Goal: Information Seeking & Learning: Learn about a topic

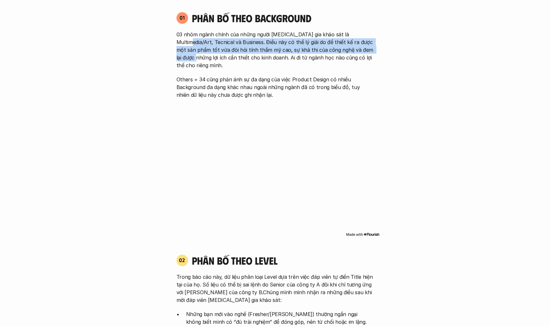
scroll to position [621, 0]
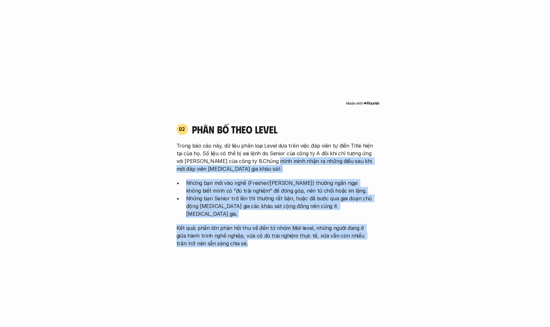
drag, startPoint x: 239, startPoint y: 230, endPoint x: 269, endPoint y: 148, distance: 87.2
click at [269, 148] on div "Trong báo cáo này, dữ liệu phân loại Level dựa trên việc đáp viên tự điền Title…" at bounding box center [274, 194] width 197 height 105
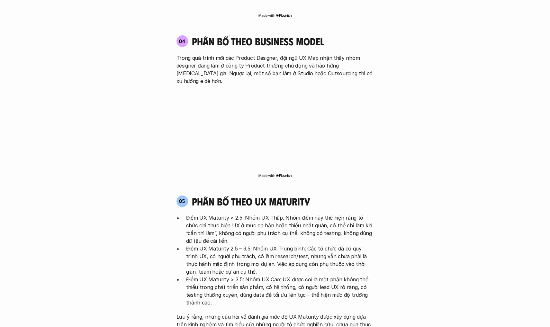
scroll to position [1269, 0]
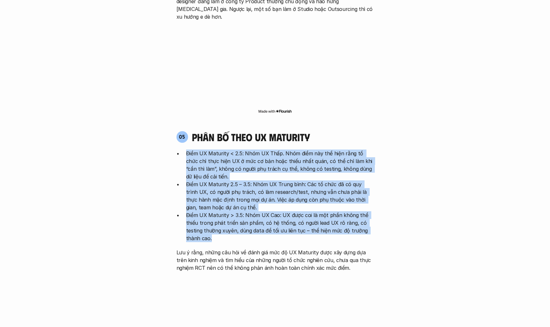
drag, startPoint x: 387, startPoint y: 201, endPoint x: 389, endPoint y: 104, distance: 96.8
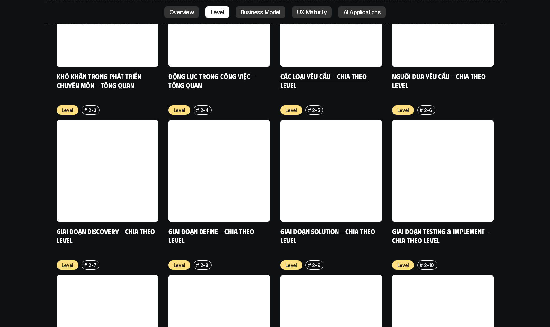
scroll to position [2415, 0]
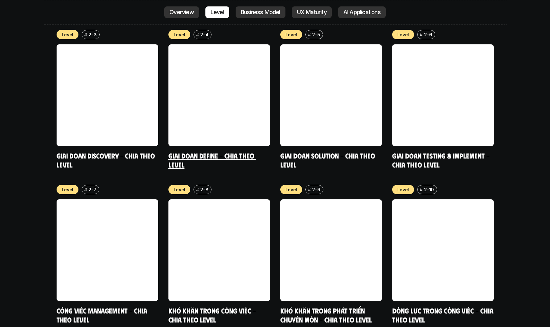
click at [259, 44] on link at bounding box center [219, 95] width 102 height 102
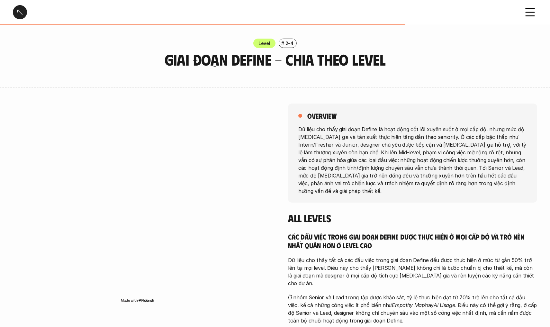
click at [269, 44] on p "Level" at bounding box center [264, 43] width 12 height 7
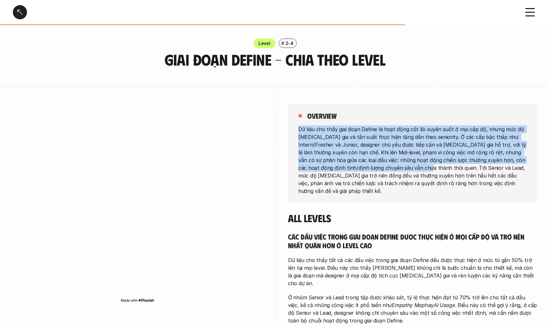
drag, startPoint x: 299, startPoint y: 123, endPoint x: 404, endPoint y: 169, distance: 114.1
click at [392, 166] on div "overview Dữ liệu cho thấy giai đoạn Define là hoạt động cốt lõi xuyên suốt ở mọ…" at bounding box center [412, 152] width 249 height 99
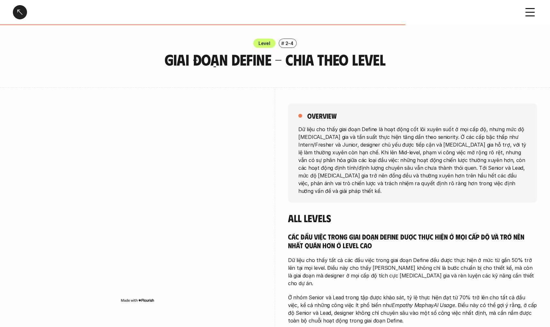
click at [476, 185] on p "Dữ liệu cho thấy giai đoạn Define là hoạt động cốt lõi xuyên suốt ở mọi cấp độ,…" at bounding box center [412, 159] width 228 height 69
click at [19, 8] on div at bounding box center [20, 12] width 14 height 14
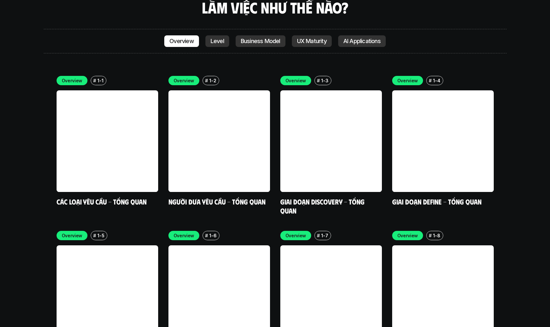
scroll to position [2073, 0]
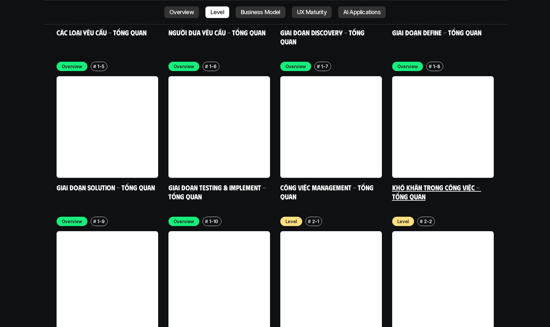
click at [456, 183] on link "Khó khăn trong công việc - Tổng quan" at bounding box center [436, 192] width 89 height 18
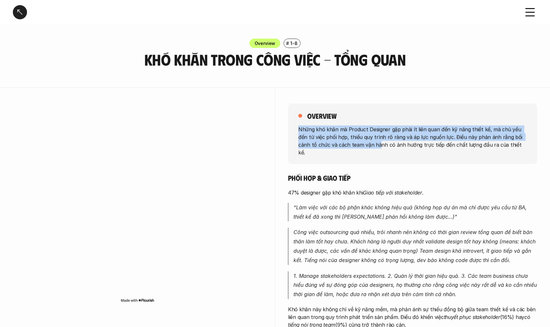
drag, startPoint x: 292, startPoint y: 127, endPoint x: 358, endPoint y: 142, distance: 67.9
click at [358, 142] on div "overview Những khó khăn mà Product Designer gặp phải ít liên quan đến kỹ năng t…" at bounding box center [412, 133] width 249 height 60
click at [485, 129] on p "Những khó khăn mà Product Designer gặp phải ít liên quan đến kỹ năng thiết kế, …" at bounding box center [412, 140] width 228 height 31
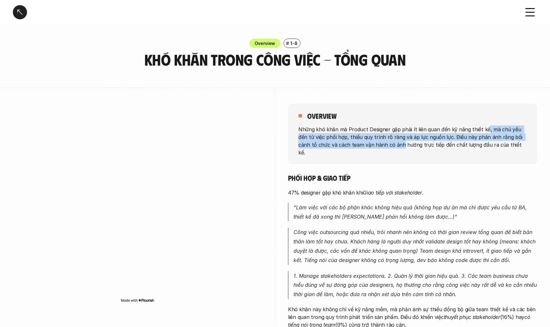
drag, startPoint x: 484, startPoint y: 129, endPoint x: 383, endPoint y: 142, distance: 101.1
click at [383, 142] on p "Những khó khăn mà Product Designer gặp phải ít liên quan đến kỹ năng thiết kế, …" at bounding box center [412, 140] width 228 height 31
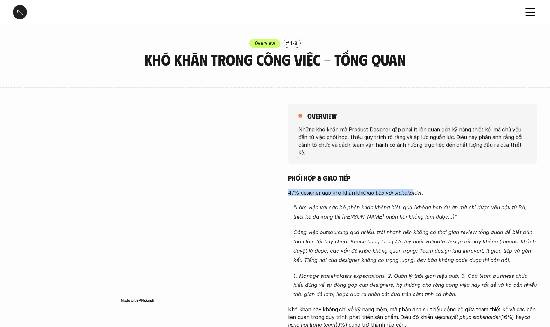
drag, startPoint x: 308, startPoint y: 185, endPoint x: 415, endPoint y: 182, distance: 107.4
click at [415, 182] on div "overview Những khó khăn mà Product Designer gặp phải ít liên quan đến kỹ năng t…" at bounding box center [275, 310] width 524 height 447
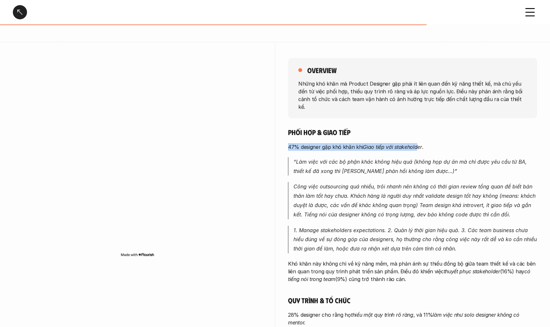
scroll to position [47, 0]
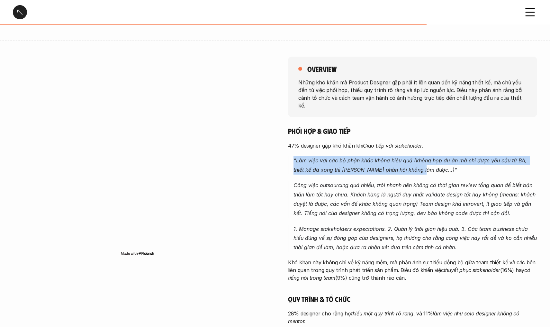
drag, startPoint x: 420, startPoint y: 161, endPoint x: 446, endPoint y: 144, distance: 30.8
click at [446, 144] on div "Phối hợp & giao tiếp 47% designer gặp khó khăn khi [PERSON_NAME] tiếp với stake…" at bounding box center [412, 297] width 249 height 342
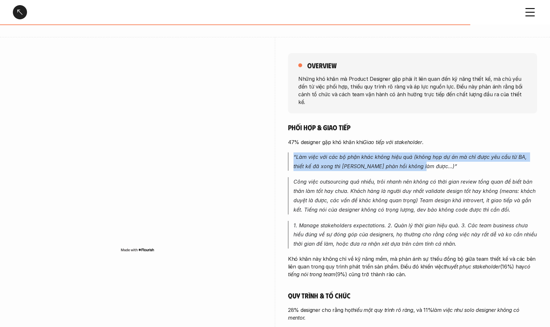
scroll to position [55, 0]
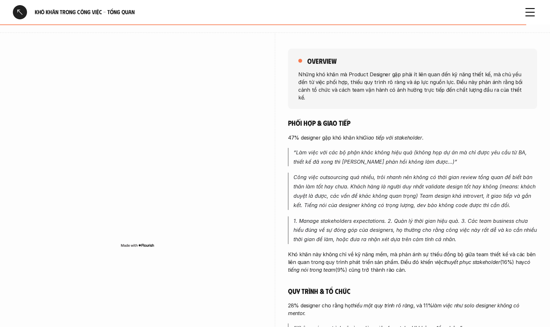
click at [423, 118] on h5 "Phối hợp & giao tiếp" at bounding box center [412, 122] width 249 height 9
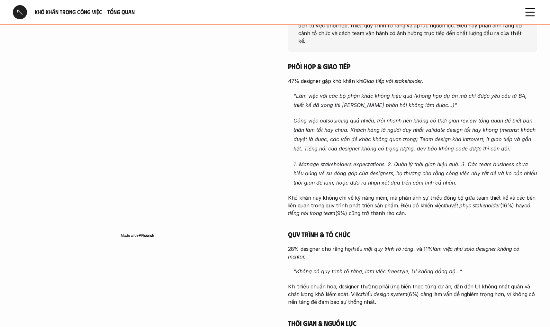
scroll to position [110, 0]
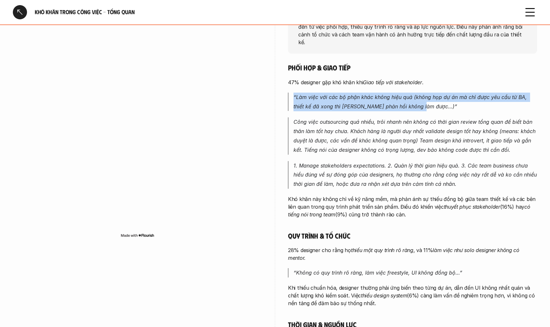
drag, startPoint x: 287, startPoint y: 86, endPoint x: 450, endPoint y: 95, distance: 163.1
click at [450, 95] on div "overview Những khó khăn mà Product Designer gặp phải ít liên quan đến kỹ năng t…" at bounding box center [275, 200] width 524 height 447
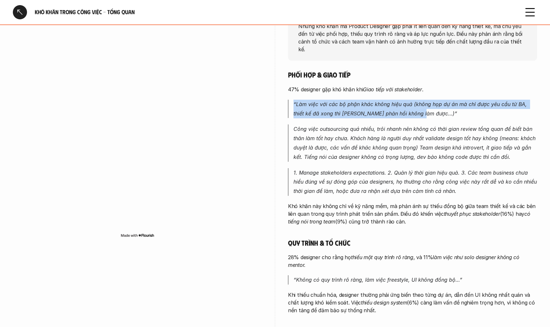
scroll to position [87, 0]
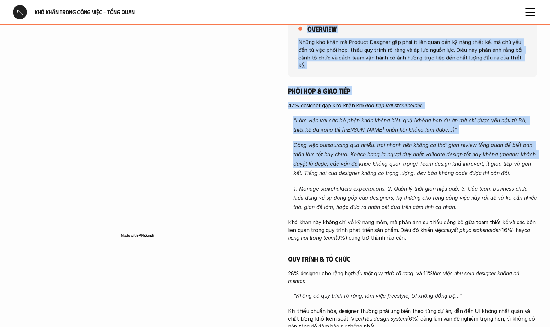
drag, startPoint x: 284, startPoint y: 130, endPoint x: 365, endPoint y: 158, distance: 85.7
click at [361, 156] on div "overview Những khó khăn mà Product Designer gặp phải ít liên quan đến kỹ năng t…" at bounding box center [275, 223] width 524 height 447
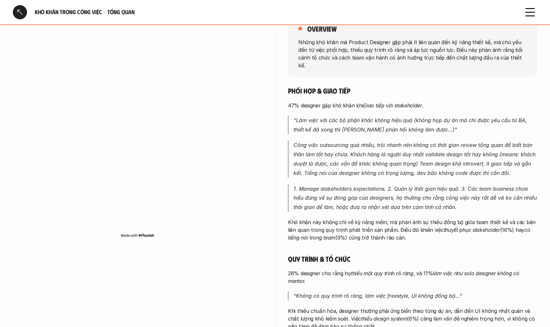
click at [381, 153] on em "Công việc outsourcing quá nhiều, trôi nhanh nên không có thời gian review tổng …" at bounding box center [415, 159] width 244 height 34
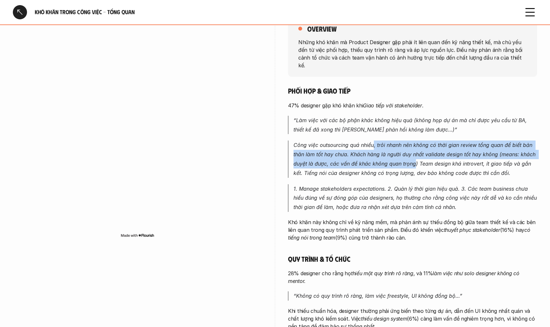
drag, startPoint x: 374, startPoint y: 135, endPoint x: 415, endPoint y: 149, distance: 43.1
click at [415, 149] on p "Công việc outsourcing quá nhiều, trôi nhanh nên không có thời gian review tổng …" at bounding box center [415, 158] width 244 height 37
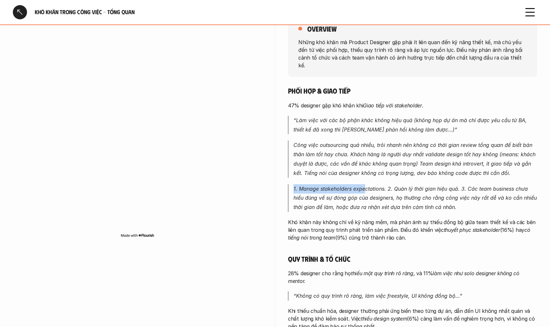
drag, startPoint x: 285, startPoint y: 176, endPoint x: 364, endPoint y: 180, distance: 79.1
click at [364, 180] on div "overview Những khó khăn mà Product Designer gặp phải ít liên quan đến kỹ năng t…" at bounding box center [275, 223] width 524 height 447
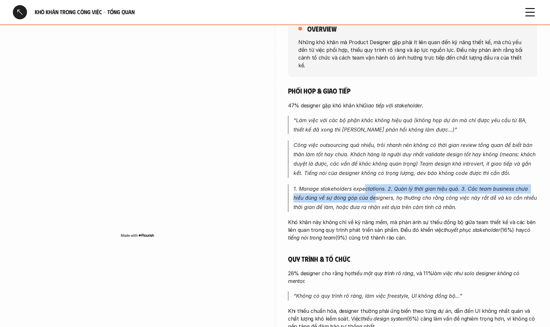
drag, startPoint x: 364, startPoint y: 180, endPoint x: 386, endPoint y: 187, distance: 22.7
click at [376, 184] on p "1. Manage stakeholders expectations. 2. Quản lý thời gian hiệu quả. 3. Các team…" at bounding box center [415, 198] width 244 height 28
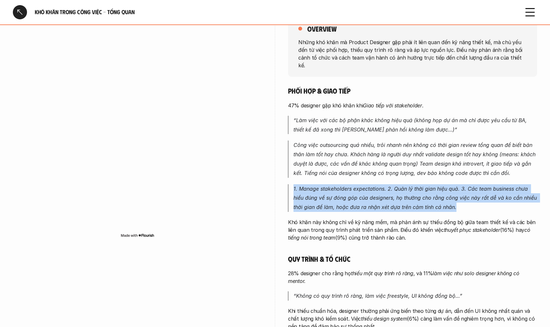
drag, startPoint x: 466, startPoint y: 197, endPoint x: 479, endPoint y: 173, distance: 27.5
click at [479, 173] on div "Phối hợp & giao tiếp 47% designer gặp khó khăn khi [PERSON_NAME] tiếp với stake…" at bounding box center [412, 257] width 249 height 342
drag, startPoint x: 294, startPoint y: 210, endPoint x: 436, endPoint y: 239, distance: 145.0
click at [421, 237] on div "Phối hợp & giao tiếp 47% designer gặp khó khăn khi [PERSON_NAME] tiếp với stake…" at bounding box center [412, 257] width 249 height 342
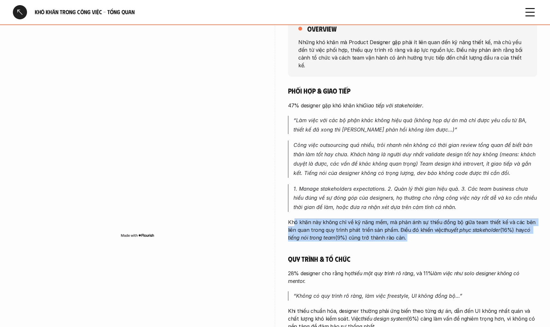
click at [386, 218] on p "Khó khăn này không chỉ về kỹ năng mềm, mà phản ánh sự thiếu đồng bộ giữa team t…" at bounding box center [412, 229] width 249 height 23
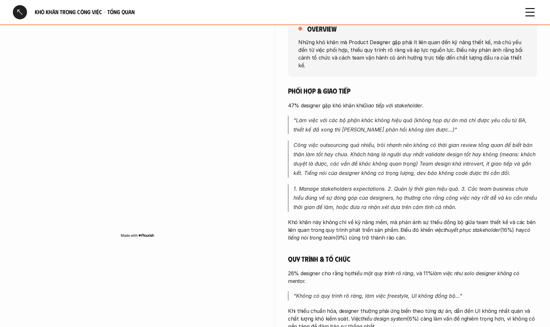
drag, startPoint x: 398, startPoint y: 216, endPoint x: 424, endPoint y: 226, distance: 27.0
click at [424, 226] on p "Khó khăn này không chỉ về kỹ năng mềm, mà phản ánh sự thiếu đồng bộ giữa team t…" at bounding box center [412, 229] width 249 height 23
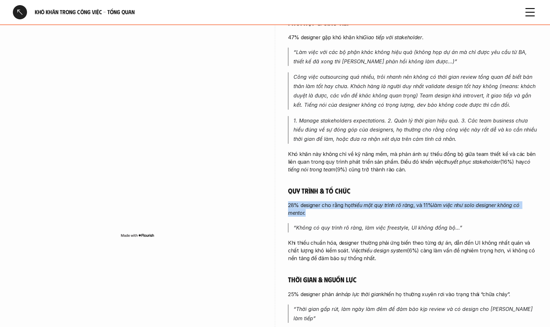
drag, startPoint x: 317, startPoint y: 204, endPoint x: 283, endPoint y: 191, distance: 36.6
click at [283, 191] on div "overview Những khó khăn mà Product Designer gặp phải ít liên quan đến kỹ năng t…" at bounding box center [275, 155] width 524 height 447
click at [430, 202] on p "28% designer cho rằng họ thiếu một quy trình rõ ràng , và 11% làm việc như solo…" at bounding box center [412, 208] width 249 height 15
drag, startPoint x: 416, startPoint y: 191, endPoint x: 422, endPoint y: 203, distance: 13.5
click at [422, 203] on p "28% designer cho rằng họ thiếu một quy trình rõ ràng , và 11% làm việc như solo…" at bounding box center [412, 208] width 249 height 15
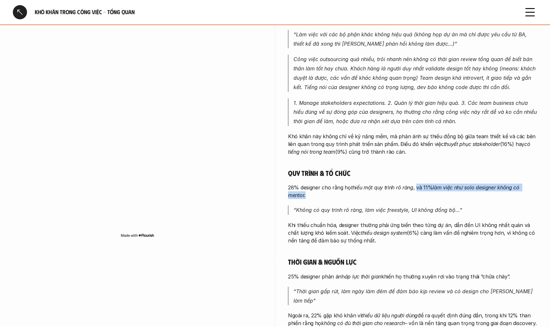
scroll to position [179, 0]
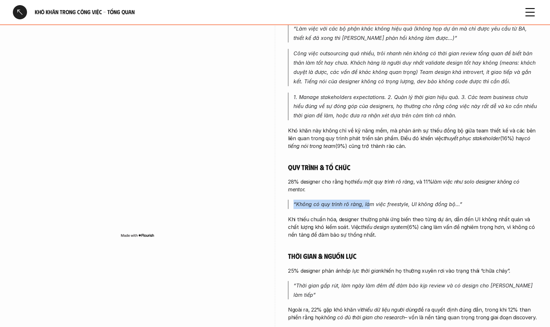
drag, startPoint x: 293, startPoint y: 194, endPoint x: 380, endPoint y: 195, distance: 87.1
click at [377, 200] on blockquote "“Không có quy trình rõ ràng, làm việc freestyle, UI không đồng bộ…”" at bounding box center [412, 204] width 249 height 9
click at [458, 201] on em "“Không có quy trình rõ ràng, làm việc freestyle, UI không đồng bộ…”" at bounding box center [377, 204] width 169 height 6
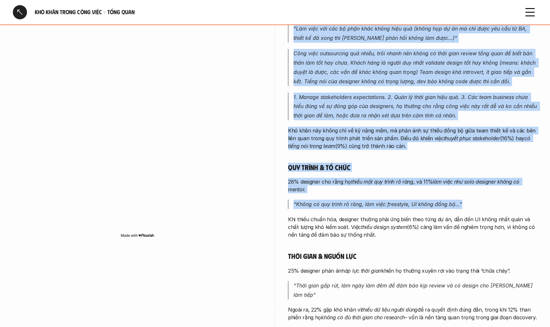
drag, startPoint x: 466, startPoint y: 194, endPoint x: 281, endPoint y: 169, distance: 186.9
click at [281, 169] on div "overview Những khó khăn mà Product Designer gặp phải ít liên quan đến kỹ năng t…" at bounding box center [275, 132] width 524 height 447
click at [298, 180] on em "làm việc như solo designer không có mentor." at bounding box center [404, 185] width 233 height 14
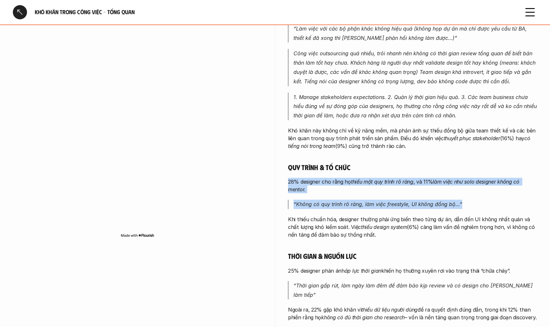
drag, startPoint x: 288, startPoint y: 167, endPoint x: 474, endPoint y: 198, distance: 188.6
click at [474, 198] on div "Phối hợp & giao tiếp 47% designer gặp khó khăn khi [PERSON_NAME] tiếp với stake…" at bounding box center [412, 166] width 249 height 342
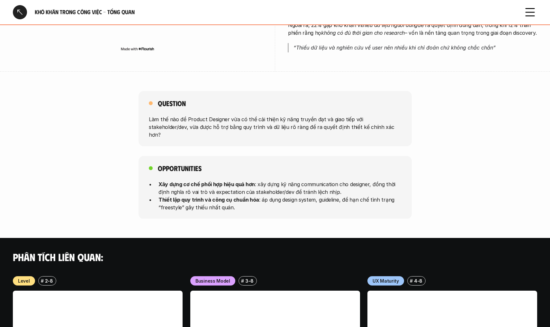
scroll to position [626, 0]
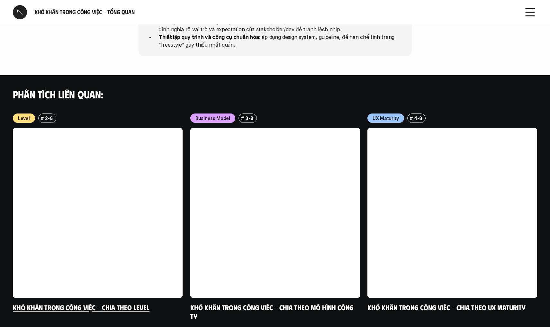
click at [134, 302] on link "Khó khăn trong công việc - Chia theo Level" at bounding box center [81, 306] width 137 height 9
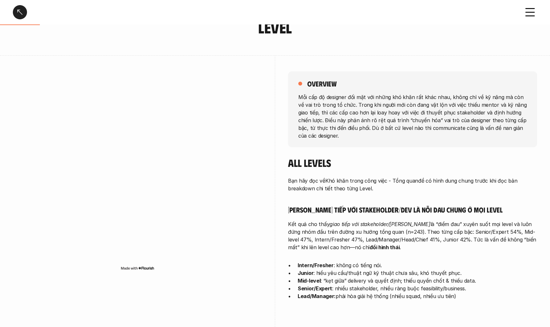
scroll to position [88, 0]
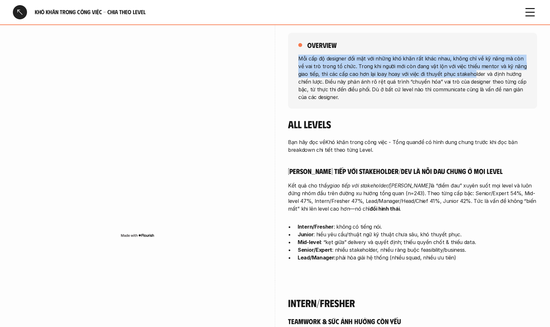
drag, startPoint x: 292, startPoint y: 53, endPoint x: 459, endPoint y: 75, distance: 167.8
click at [459, 75] on div "overview Mỗi cấp độ designer đối mặt với những khó khăn rất khác nhau, không ch…" at bounding box center [412, 71] width 249 height 76
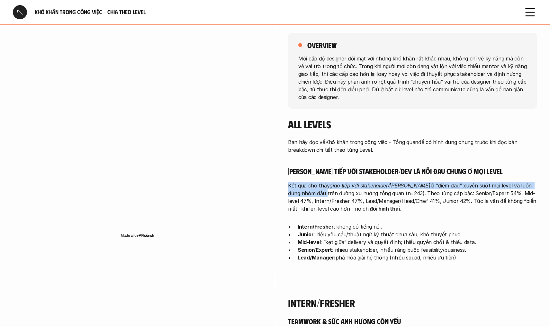
drag, startPoint x: 288, startPoint y: 185, endPoint x: 534, endPoint y: 183, distance: 246.5
click at [534, 183] on div "overview Mỗi cấp độ designer đối mặt với những khó khăn rất khác nhau, không ch…" at bounding box center [275, 149] width 524 height 264
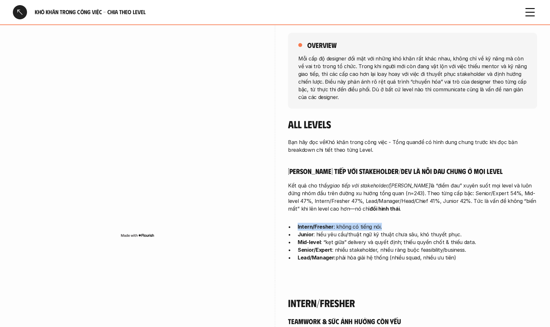
drag, startPoint x: 392, startPoint y: 224, endPoint x: 402, endPoint y: 216, distance: 13.0
click at [402, 216] on div "Bạn hãy đọc về Khó khăn trong công việc - Tổng quan để có hình dung chung trước…" at bounding box center [412, 199] width 249 height 123
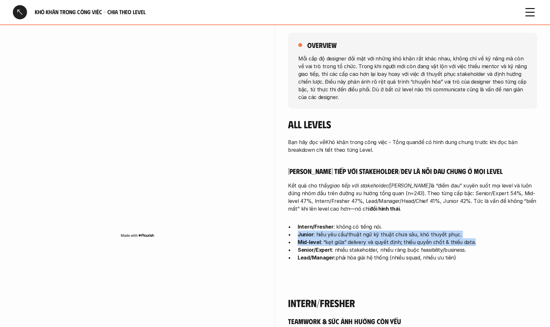
drag, startPoint x: 477, startPoint y: 241, endPoint x: 482, endPoint y: 224, distance: 17.8
click at [482, 224] on ul "Intern/Fresher : không có tiếng nói. Junior : hiểu yêu cầu/thuật ngữ kỹ thuật c…" at bounding box center [412, 242] width 249 height 39
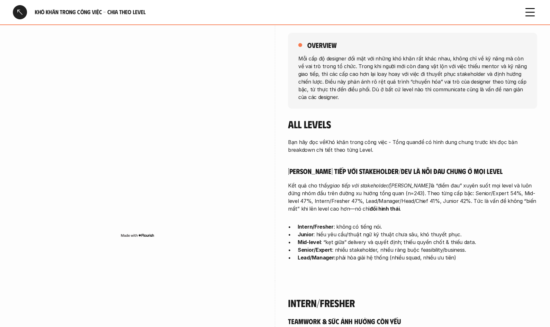
click at [451, 231] on p "Junior : hiểu yêu cầu/thuật ngữ kỹ thuật chưa sâu, khó thuyết phục." at bounding box center [417, 234] width 239 height 8
drag, startPoint x: 468, startPoint y: 231, endPoint x: 471, endPoint y: 225, distance: 6.9
click at [471, 225] on ul "Intern/Fresher : không có tiếng nói. Junior : hiểu yêu cầu/thuật ngữ kỹ thuật c…" at bounding box center [412, 242] width 249 height 39
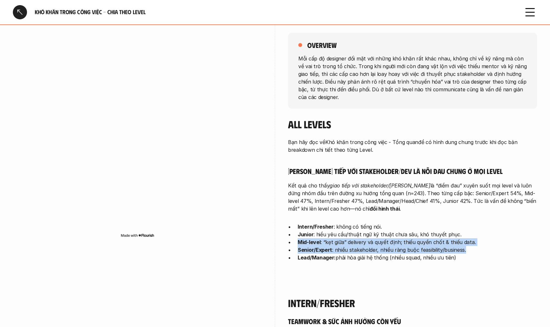
drag, startPoint x: 479, startPoint y: 246, endPoint x: 481, endPoint y: 235, distance: 10.5
click at [481, 235] on ul "Intern/Fresher : không có tiếng nói. Junior : hiểu yêu cầu/thuật ngữ kỹ thuật c…" at bounding box center [412, 242] width 249 height 39
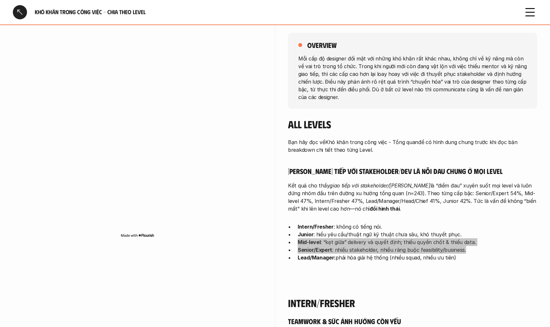
scroll to position [126, 0]
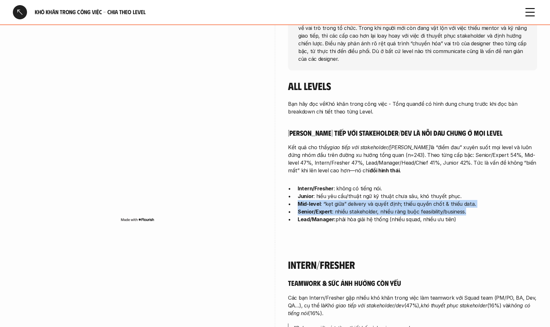
drag, startPoint x: 477, startPoint y: 220, endPoint x: 497, endPoint y: 179, distance: 45.1
click at [497, 179] on div "Bạn hãy đọc về Khó khăn trong công việc - Tổng quan để có hình dung chung trước…" at bounding box center [412, 161] width 249 height 123
click at [333, 210] on p "Senior/Expert : nhiều stakeholder, nhiều ràng buộc feasibility/business." at bounding box center [417, 212] width 239 height 8
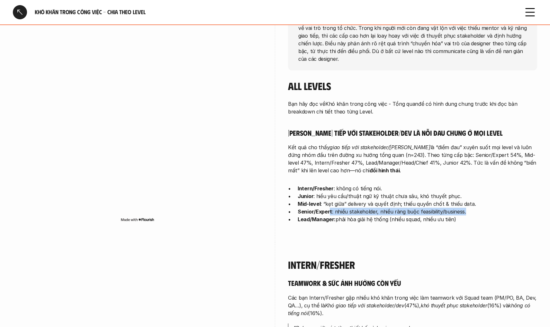
drag, startPoint x: 329, startPoint y: 210, endPoint x: 474, endPoint y: 207, distance: 144.6
click at [474, 208] on p "Senior/Expert : nhiều stakeholder, nhiều ràng buộc feasibility/business." at bounding box center [417, 212] width 239 height 8
drag, startPoint x: 472, startPoint y: 216, endPoint x: 481, endPoint y: 204, distance: 15.1
click at [481, 204] on ul "Intern/Fresher : không có tiếng nói. Junior : hiểu yêu cầu/thuật ngữ kỹ thuật c…" at bounding box center [412, 203] width 249 height 39
click at [480, 226] on div "overview Mỗi cấp độ designer đối mặt với những khó khăn rất khác nhau, không ch…" at bounding box center [412, 110] width 249 height 264
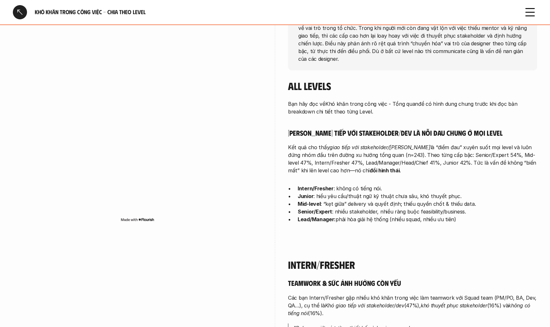
drag, startPoint x: 496, startPoint y: 227, endPoint x: 506, endPoint y: 132, distance: 95.7
click at [506, 132] on div "overview Mỗi cấp độ designer đối mặt với những khó khăn rất khác nhau, không ch…" at bounding box center [412, 110] width 249 height 264
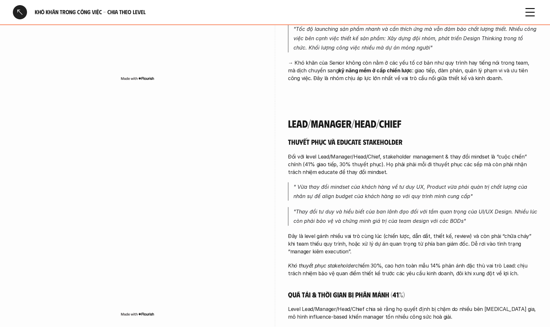
scroll to position [2104, 0]
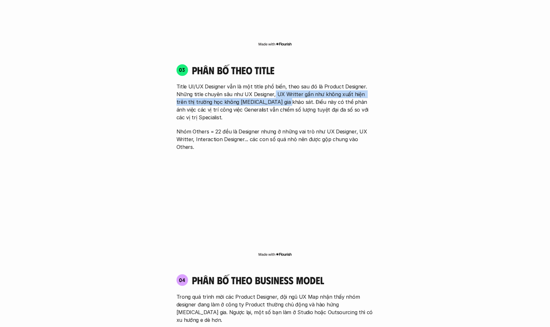
scroll to position [965, 0]
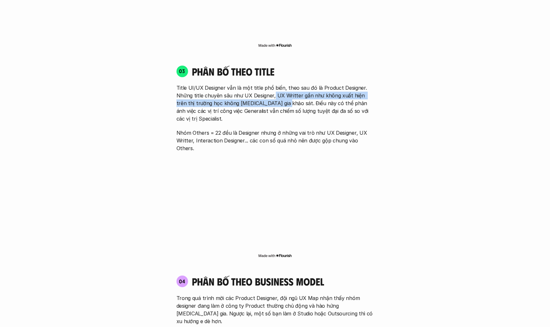
drag, startPoint x: 385, startPoint y: 126, endPoint x: 396, endPoint y: 65, distance: 62.4
click at [396, 65] on div "01 Phân bố theo background 03 nhóm ngành chính của những người [MEDICAL_DATA] g…" at bounding box center [274, 117] width 411 height 1175
click at [427, 112] on div "01 Phân bố theo background 03 nhóm ngành chính của những người [MEDICAL_DATA] g…" at bounding box center [274, 117] width 411 height 1175
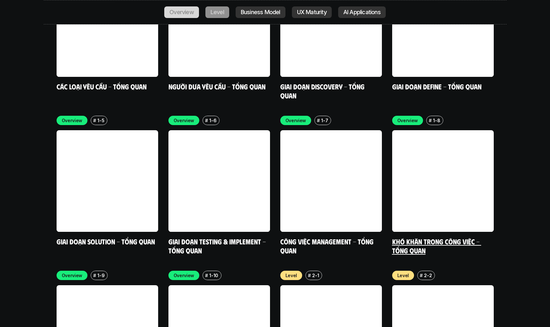
scroll to position [2069, 0]
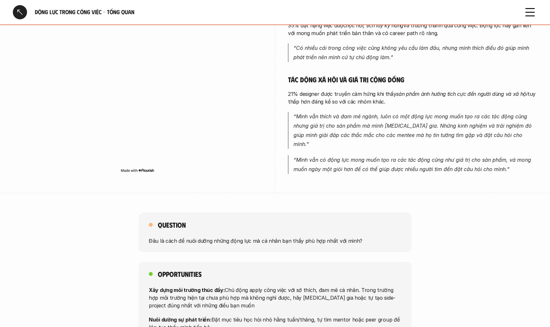
scroll to position [314, 0]
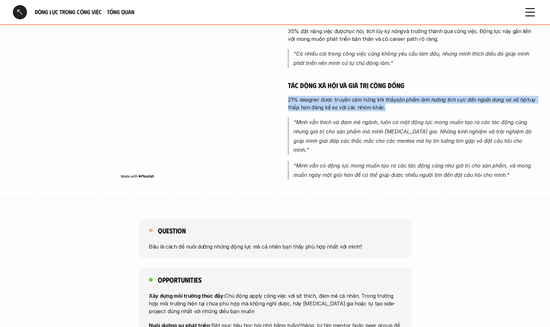
drag, startPoint x: 284, startPoint y: 92, endPoint x: 390, endPoint y: 103, distance: 106.6
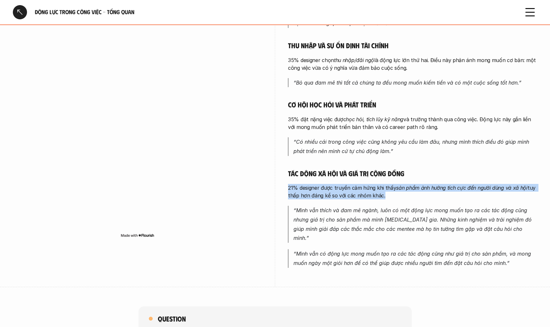
scroll to position [301, 0]
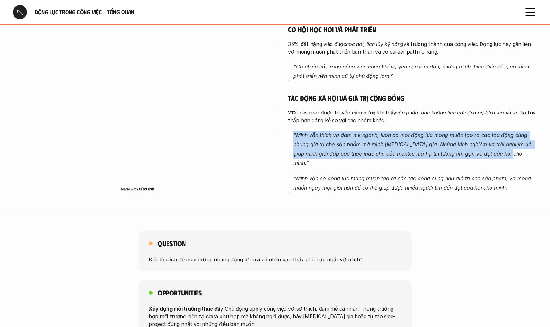
drag, startPoint x: 505, startPoint y: 151, endPoint x: 510, endPoint y: 126, distance: 26.0
click at [510, 126] on div "Làm gì đam mê là chính Trong các động lực của những người tham gia khảo sát, nổ…" at bounding box center [412, 36] width 249 height 312
click at [384, 135] on em "“Mình vẫn thích và đam mê ngành, luôn có một động lực mong muốn tạo ra các tác …" at bounding box center [413, 149] width 240 height 34
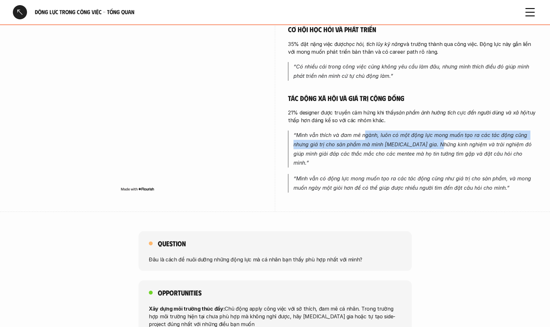
drag, startPoint x: 365, startPoint y: 131, endPoint x: 457, endPoint y: 143, distance: 92.7
click at [449, 141] on em "“Mình vẫn thích và đam mê ngành, luôn có một động lực mong muốn tạo ra các tác …" at bounding box center [413, 149] width 240 height 34
